Goal: Find specific page/section: Find specific page/section

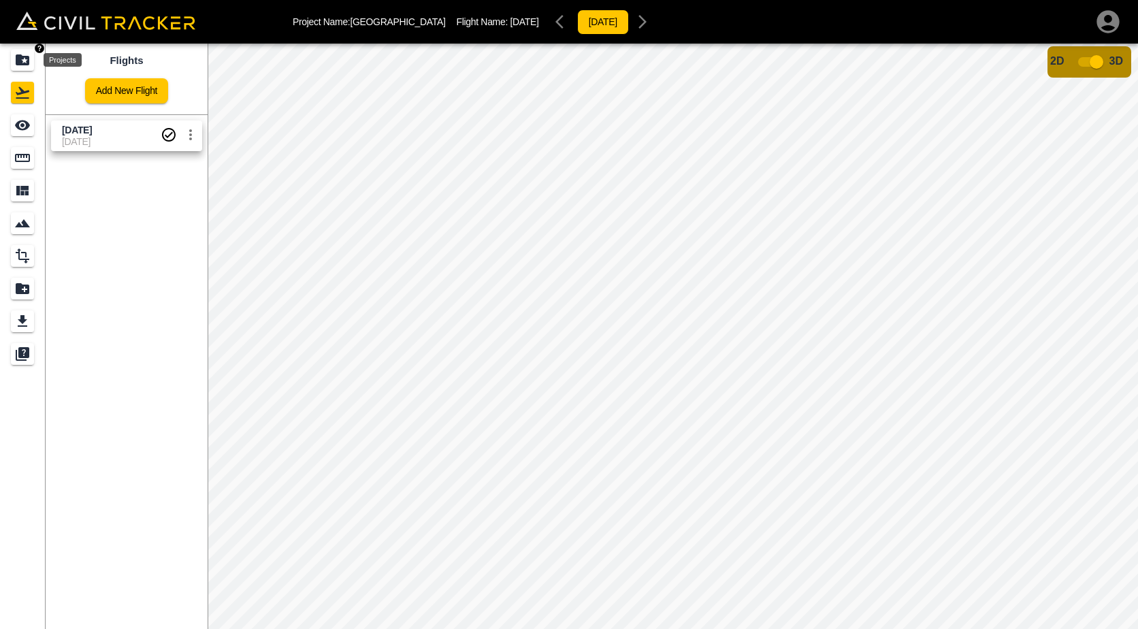
drag, startPoint x: 0, startPoint y: 0, endPoint x: 26, endPoint y: 70, distance: 74.7
click at [26, 70] on div "Projects" at bounding box center [22, 60] width 23 height 22
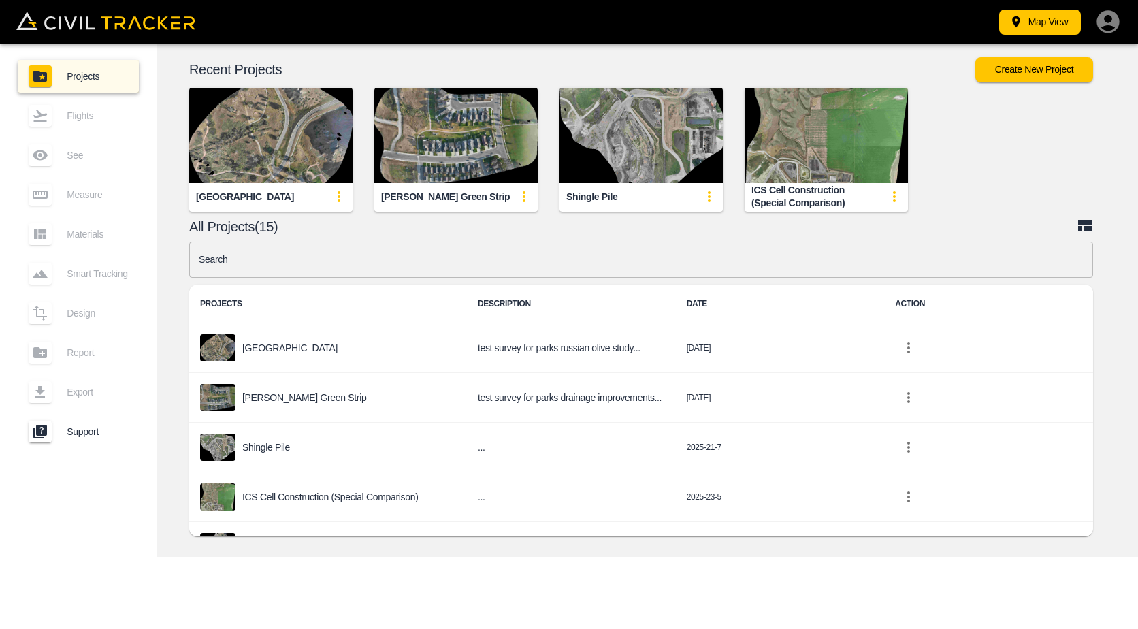
click at [472, 139] on img "button" at bounding box center [455, 135] width 163 height 95
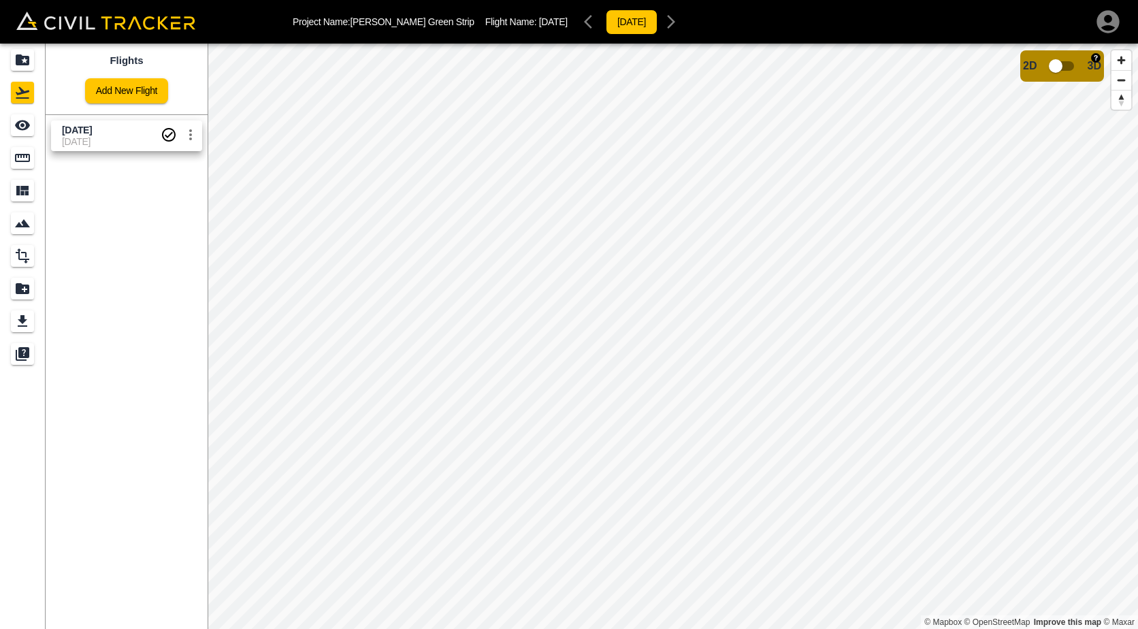
click at [1069, 71] on input "checkbox" at bounding box center [1056, 66] width 78 height 26
